Goal: Information Seeking & Learning: Learn about a topic

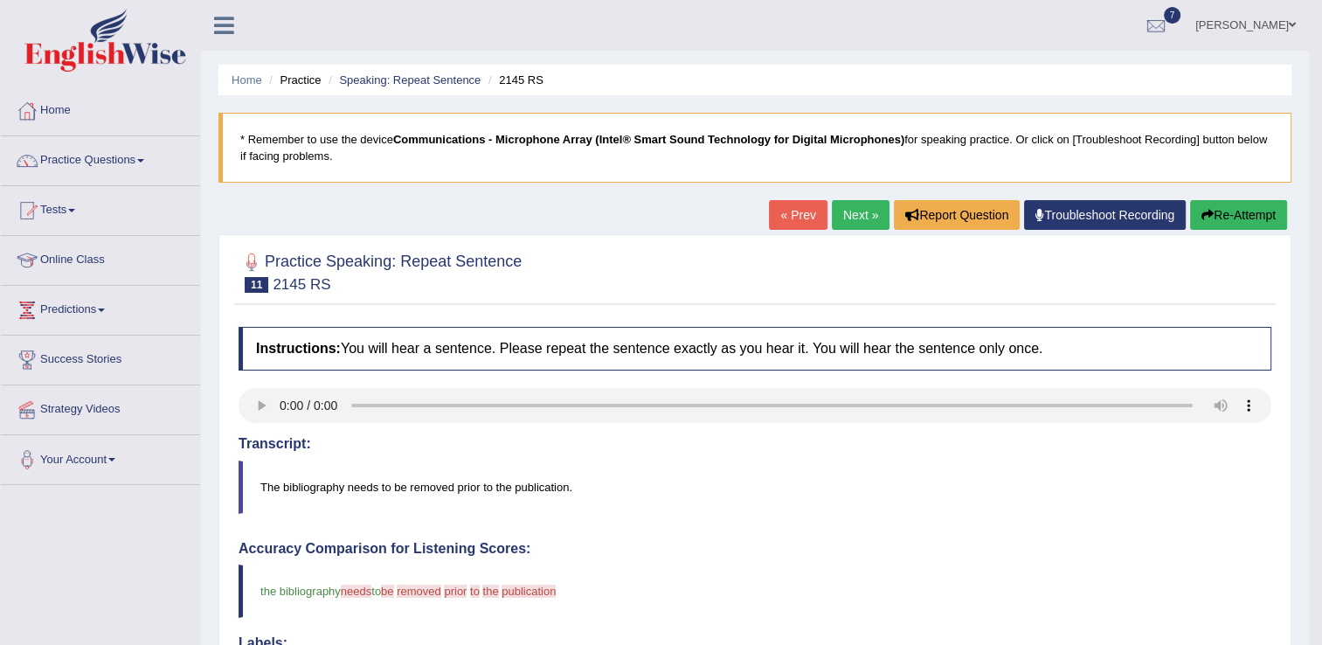
click at [862, 211] on link "Next »" at bounding box center [861, 215] width 58 height 30
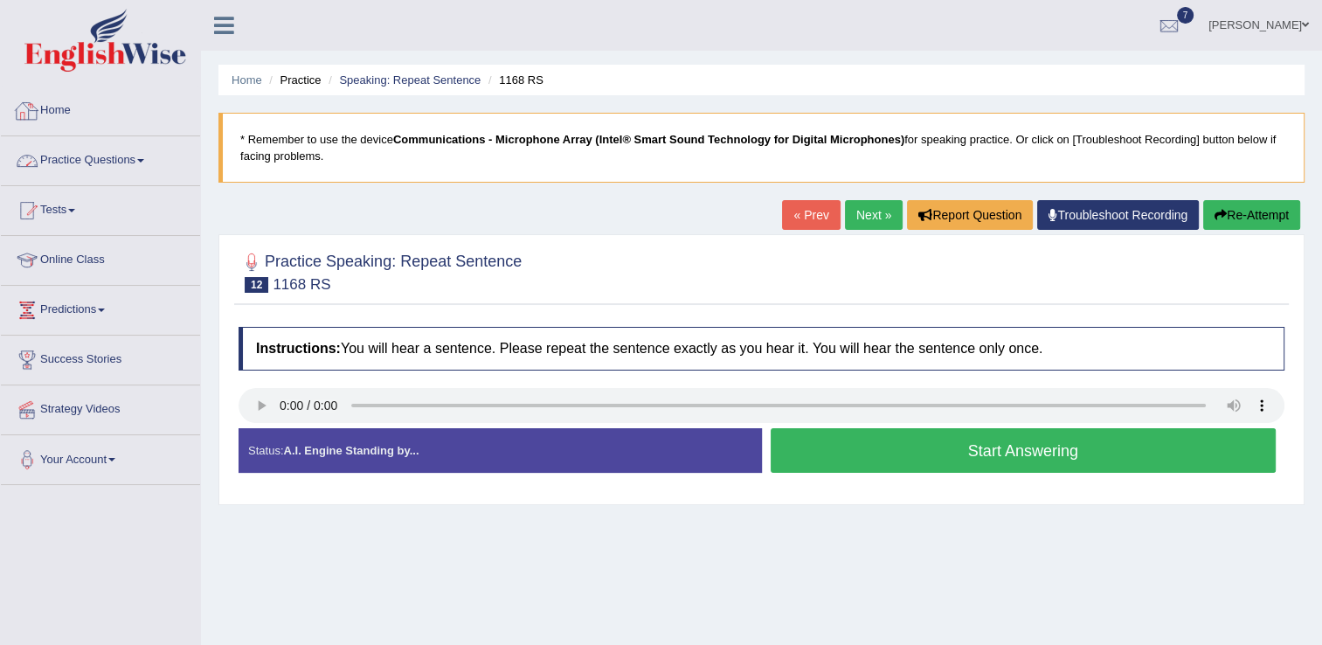
click at [133, 151] on link "Practice Questions" at bounding box center [100, 158] width 199 height 44
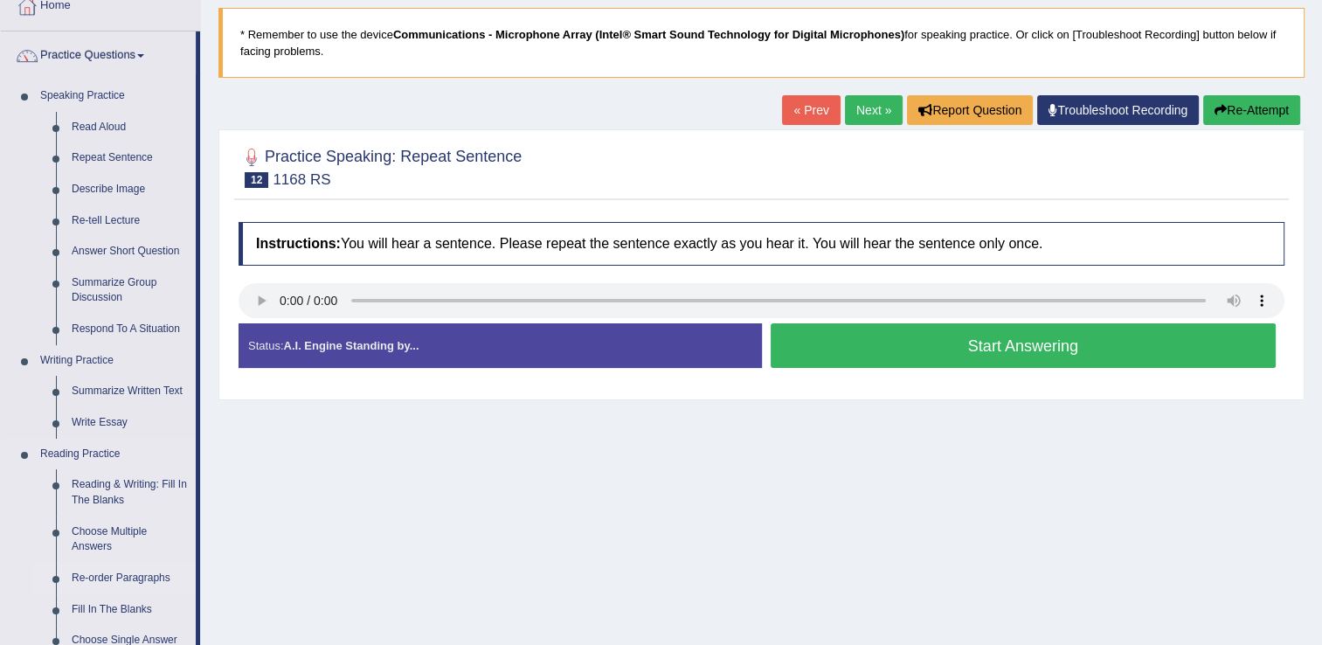
scroll to position [140, 0]
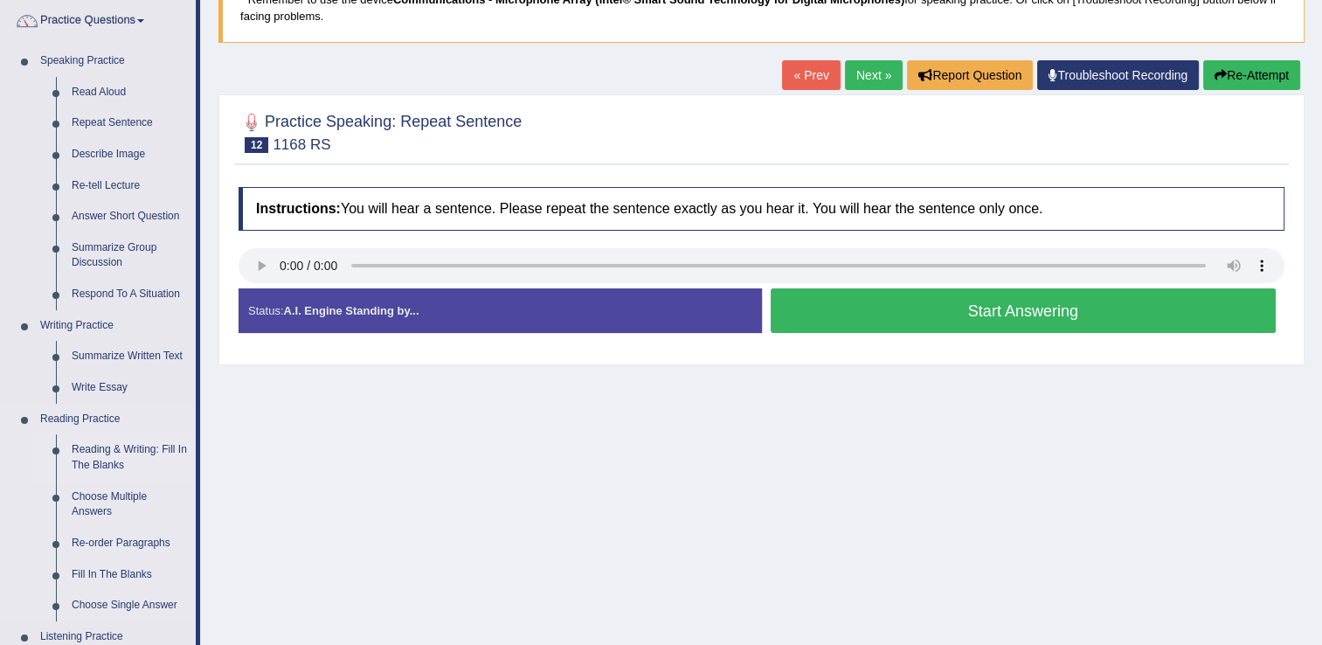
click at [143, 450] on link "Reading & Writing: Fill In The Blanks" at bounding box center [130, 457] width 132 height 46
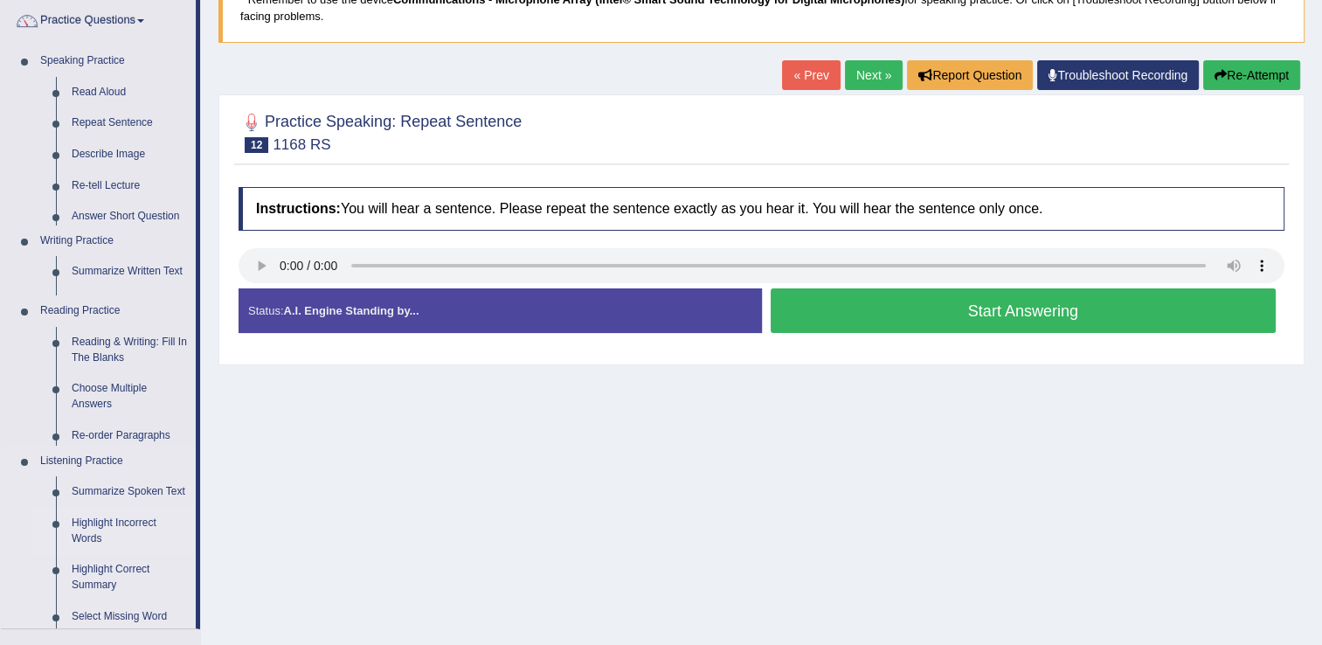
click at [143, 450] on ul "Home Practice Questions Speaking Practice Read Aloud Repeat Sentence Describe I…" at bounding box center [100, 437] width 199 height 981
